Goal: Task Accomplishment & Management: Complete application form

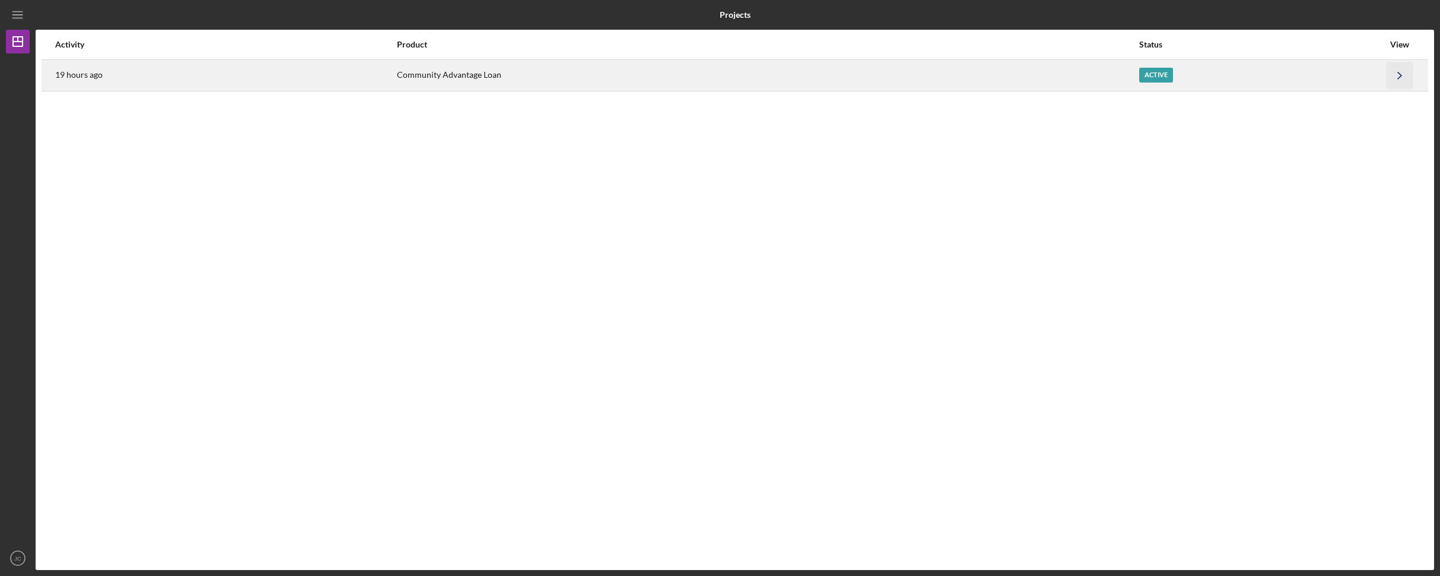
click at [1392, 77] on icon "Icon/Navigate" at bounding box center [1400, 75] width 27 height 27
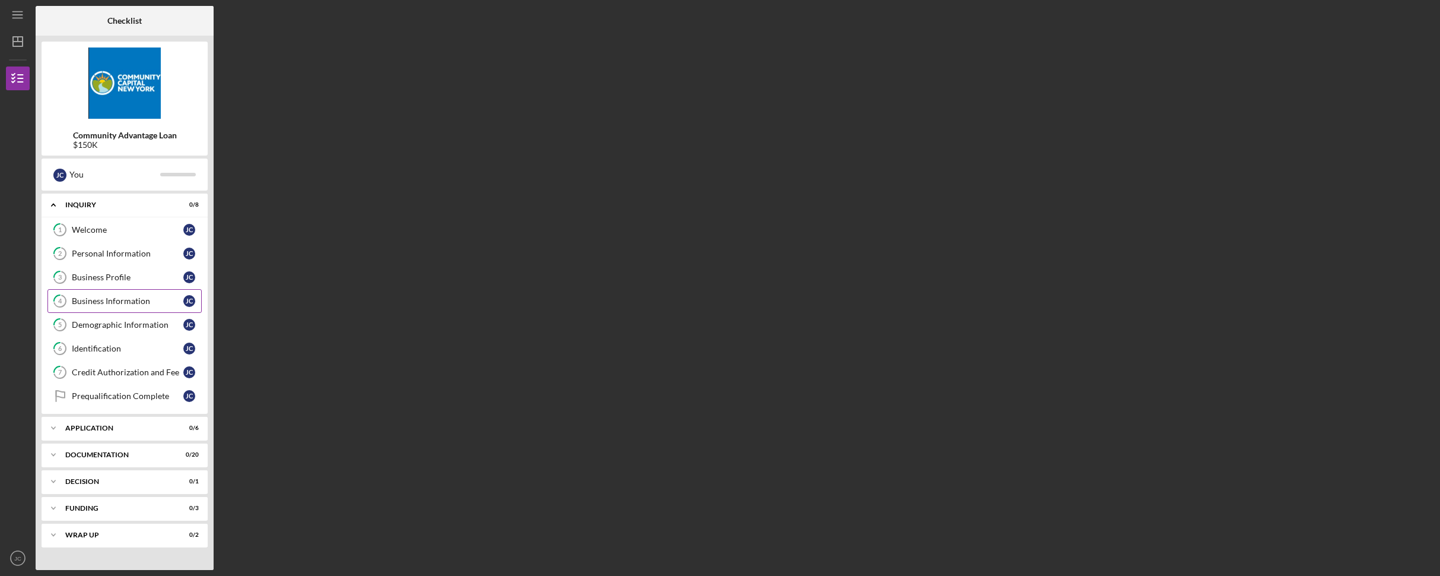
click at [138, 301] on div "Business Information" at bounding box center [128, 300] width 112 height 9
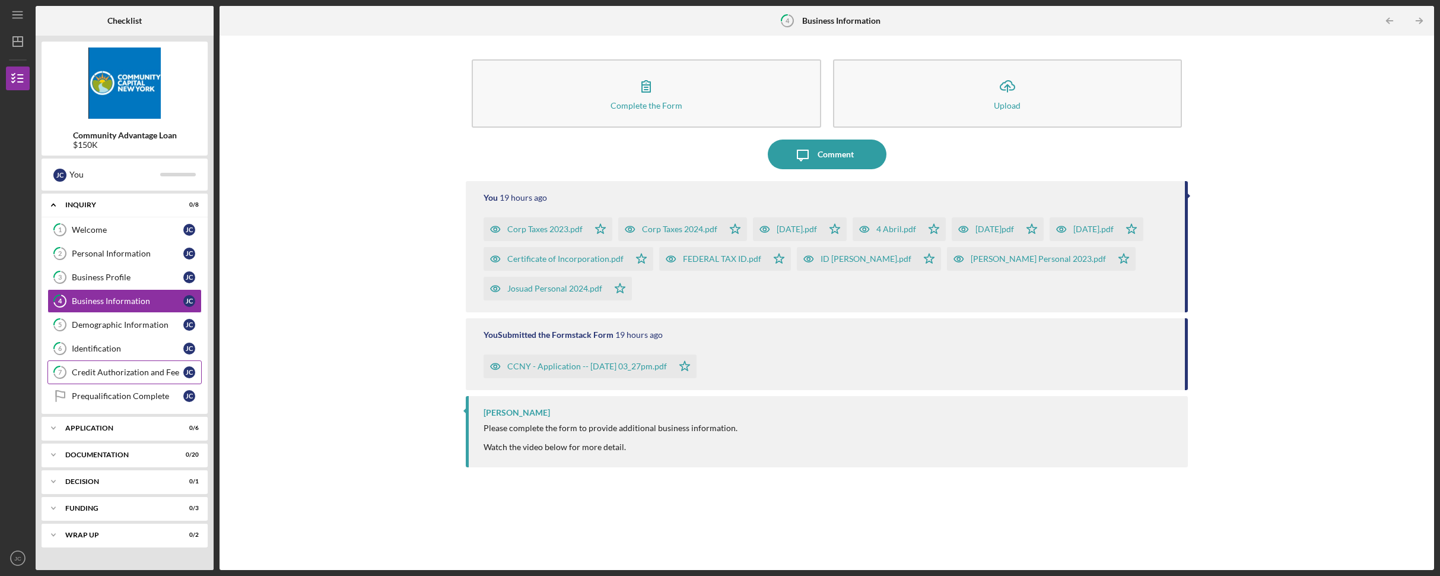
click at [126, 370] on div "Credit Authorization and Fee" at bounding box center [128, 371] width 112 height 9
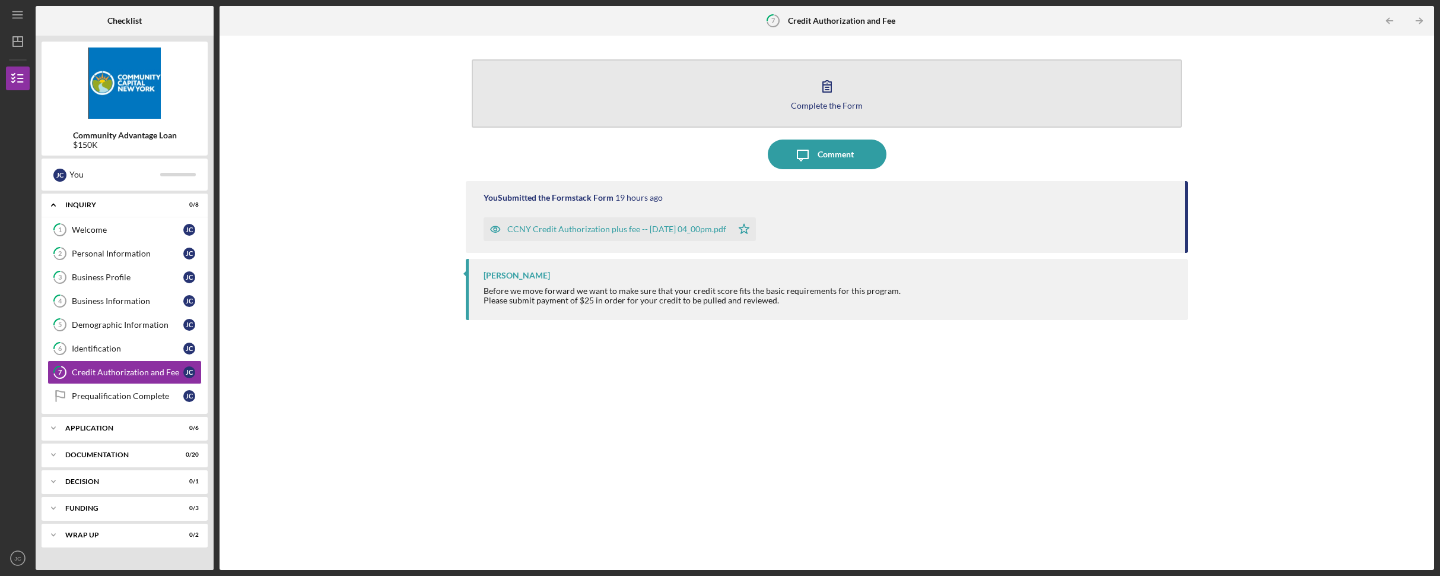
click at [834, 102] on div "Complete the Form" at bounding box center [827, 105] width 72 height 9
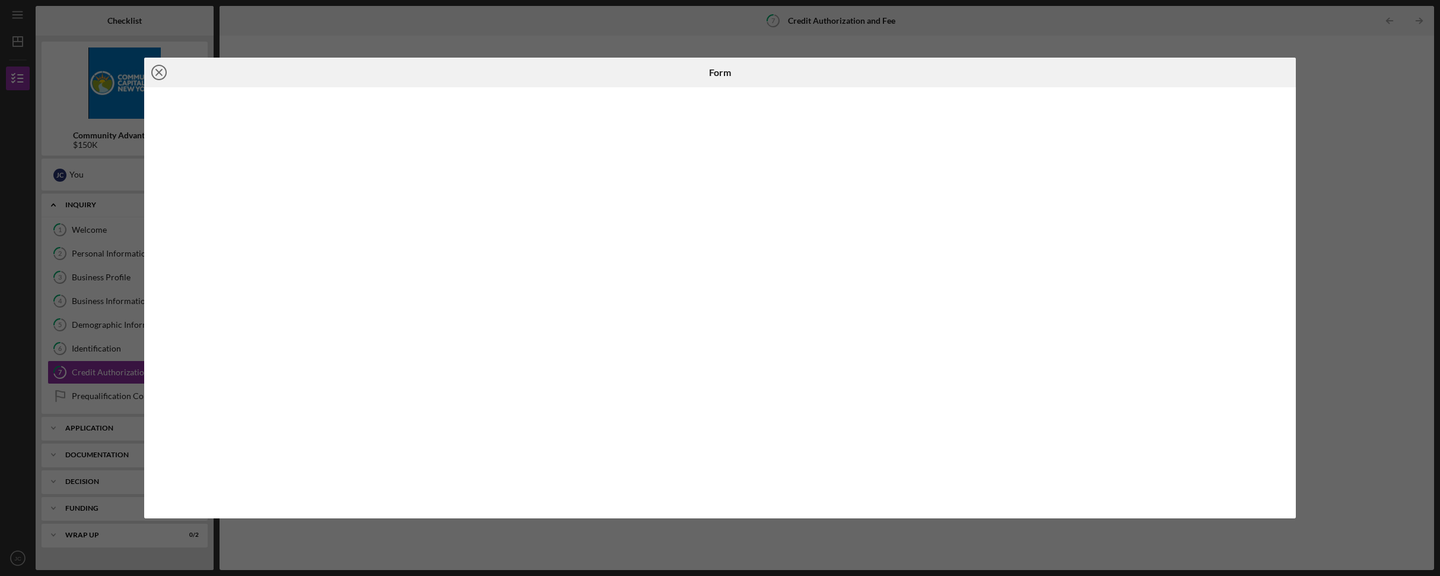
click at [157, 71] on icon "Icon/Close" at bounding box center [159, 73] width 30 height 30
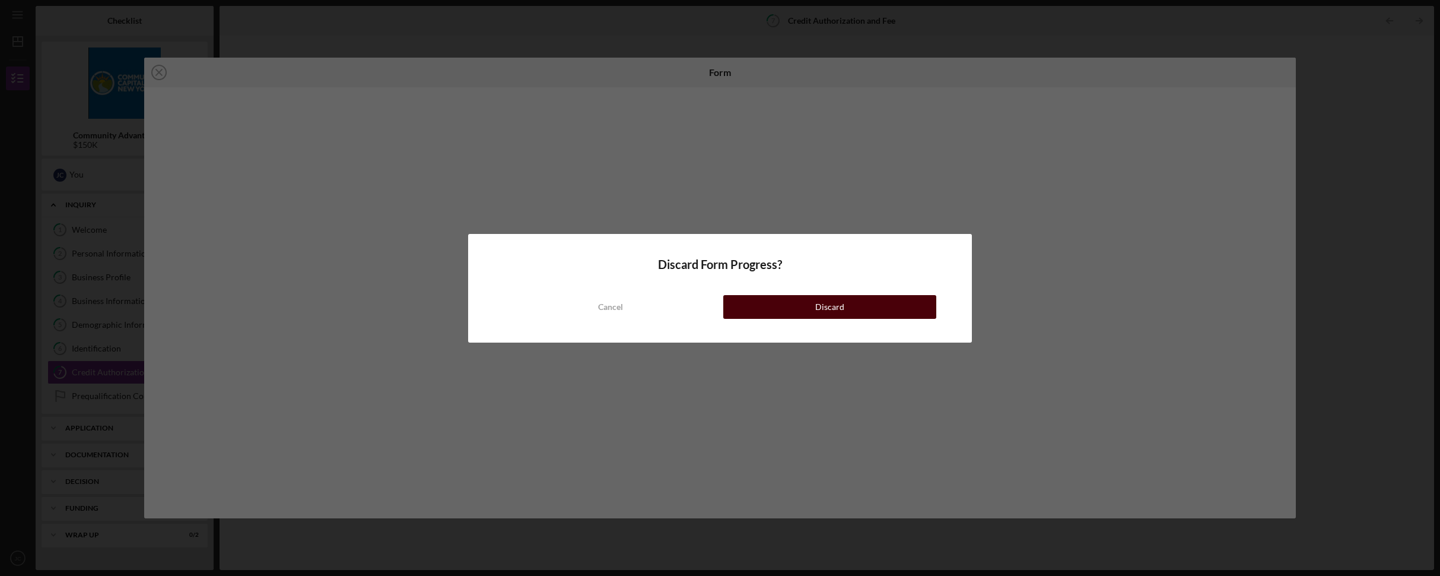
click at [805, 303] on button "Discard" at bounding box center [829, 307] width 213 height 24
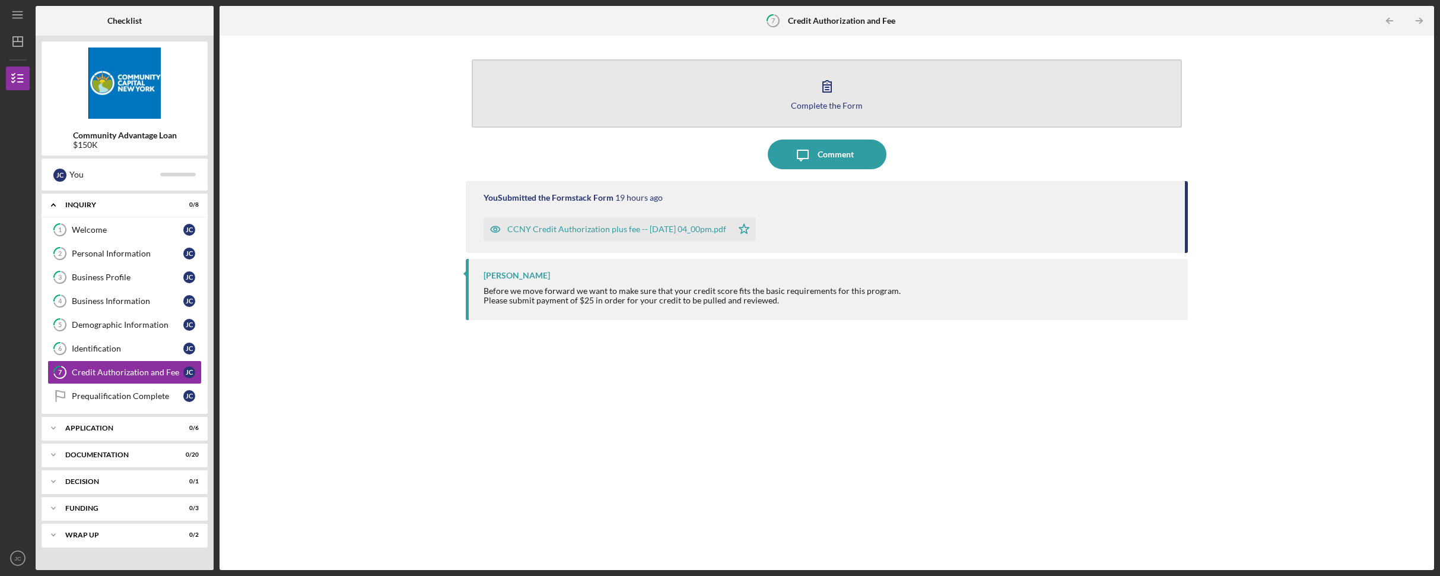
click at [848, 96] on button "Complete the Form Form" at bounding box center [827, 93] width 710 height 68
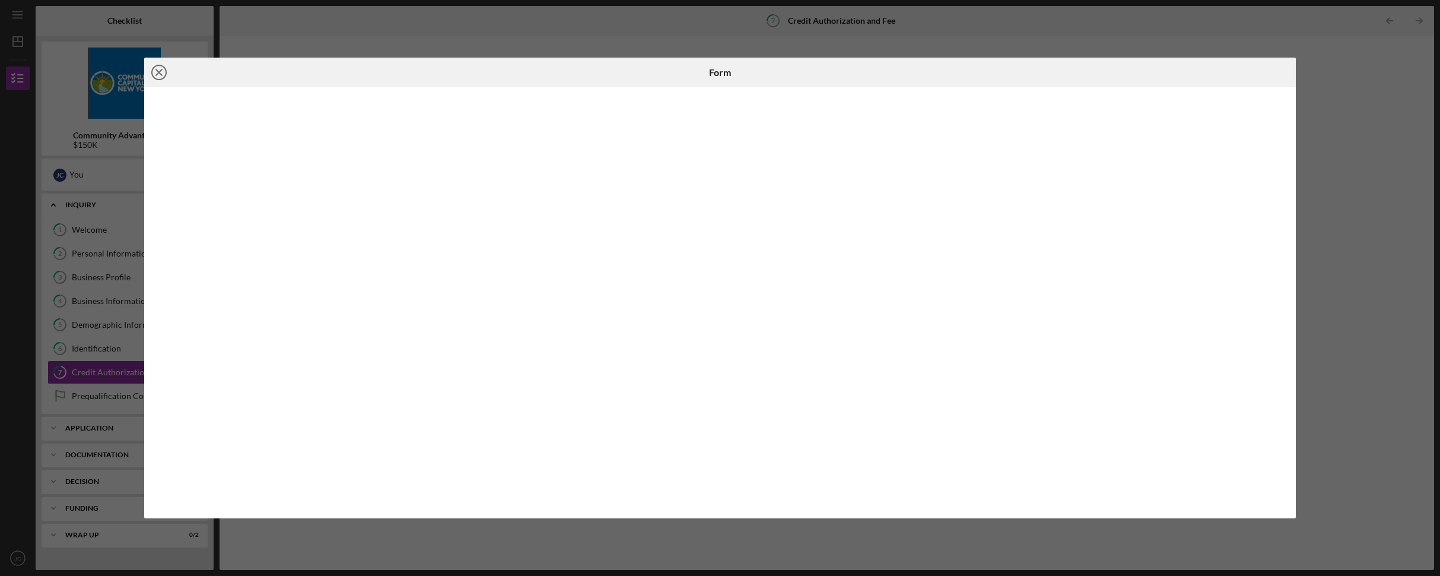
click at [154, 69] on icon "Icon/Close" at bounding box center [159, 73] width 30 height 30
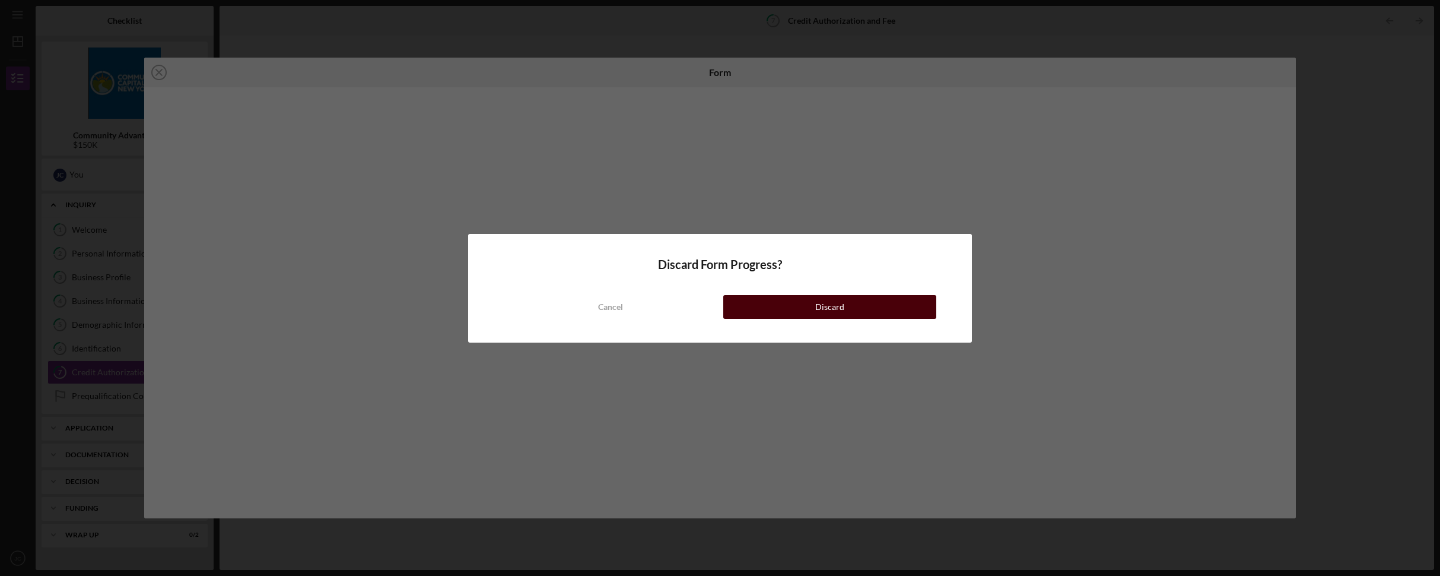
click at [797, 307] on button "Discard" at bounding box center [829, 307] width 213 height 24
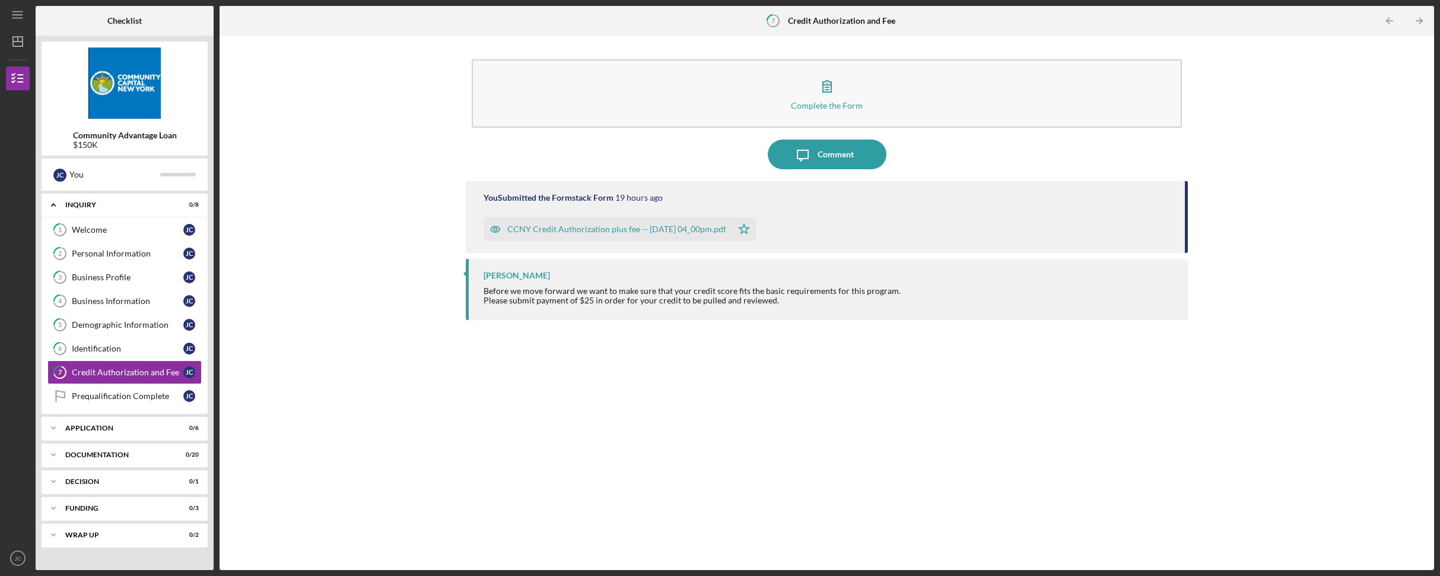
click at [652, 229] on div "CCNY Credit Authorization plus fee -- [DATE] 04_00pm.pdf" at bounding box center [616, 228] width 219 height 9
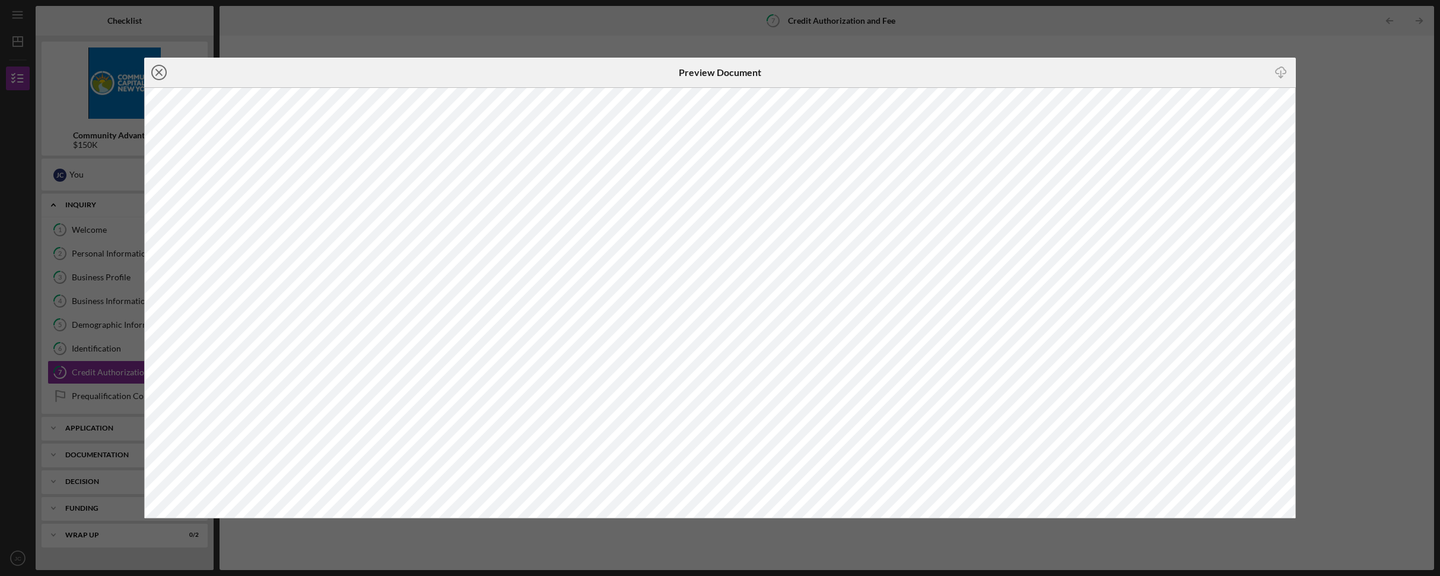
click at [163, 69] on icon "Icon/Close" at bounding box center [159, 73] width 30 height 30
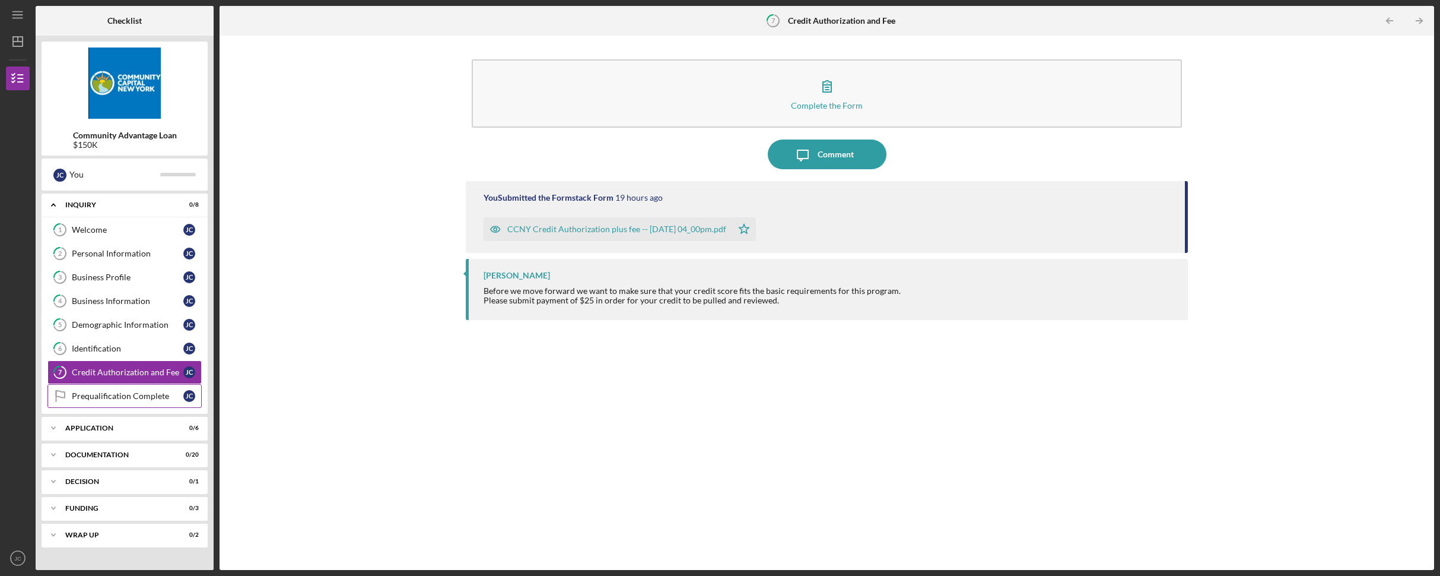
click at [137, 396] on div "Prequalification Complete" at bounding box center [128, 395] width 112 height 9
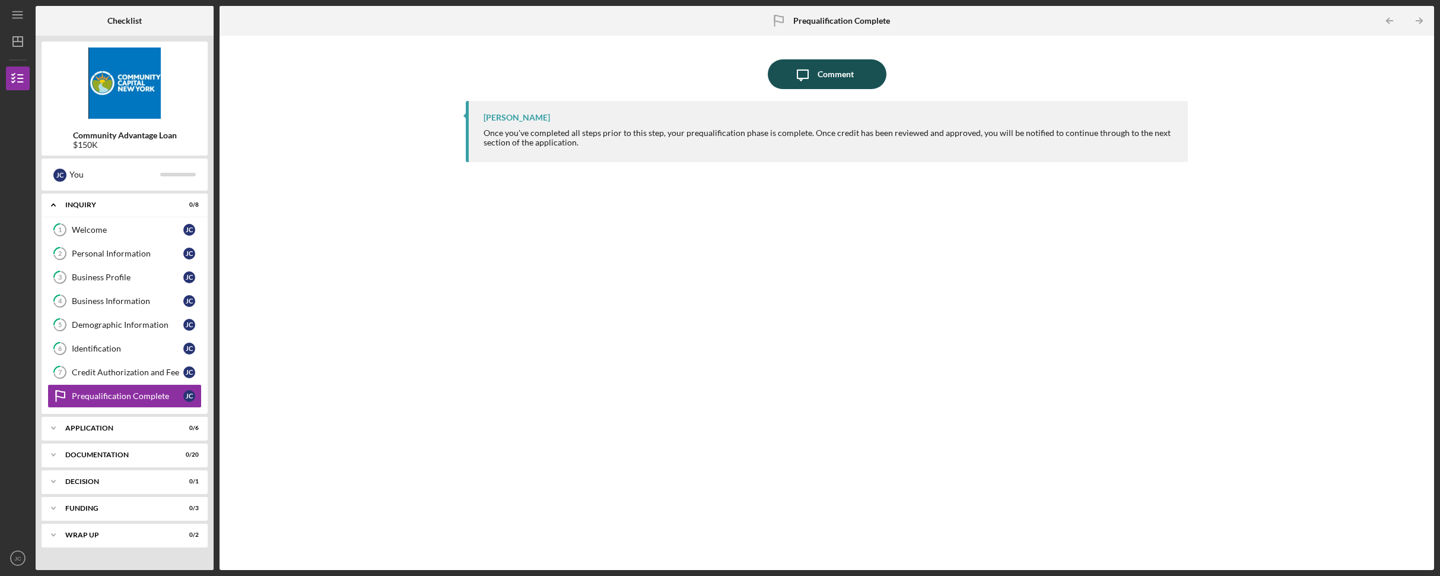
click at [815, 78] on icon "Icon/Message" at bounding box center [803, 74] width 30 height 30
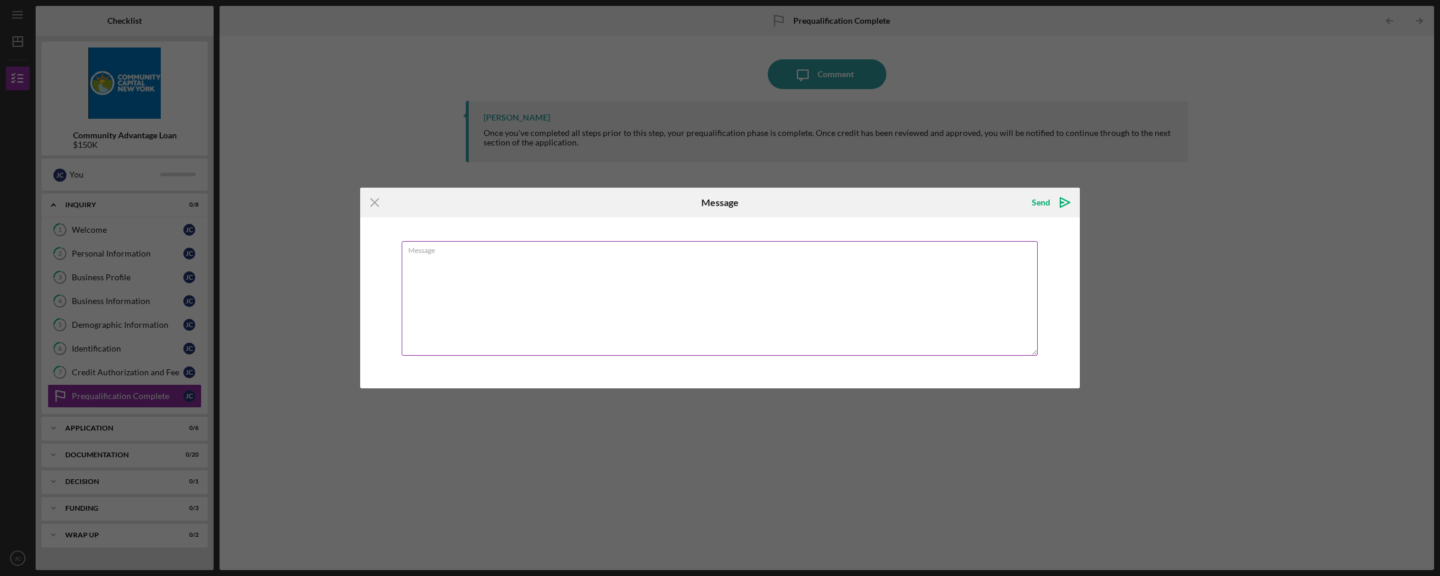
click at [509, 257] on textarea "Message" at bounding box center [720, 298] width 637 height 115
click at [722, 256] on textarea "Yedmy batista, los taxes estan en el systema. cual otro documento necesitas" at bounding box center [720, 298] width 637 height 115
type textarea "Yedmy batista, los taxes estan en el systema. hay algun documento mas que neces…"
click at [1043, 202] on div "Send" at bounding box center [1041, 202] width 18 height 24
